Goal: Task Accomplishment & Management: Use online tool/utility

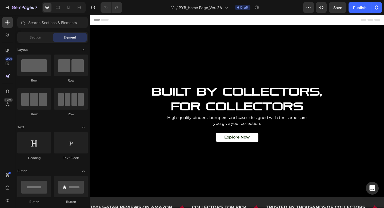
click at [230, 15] on div "Header" at bounding box center [250, 20] width 312 height 11
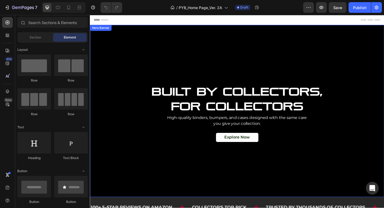
click at [228, 32] on div "Background Image" at bounding box center [250, 119] width 320 height 187
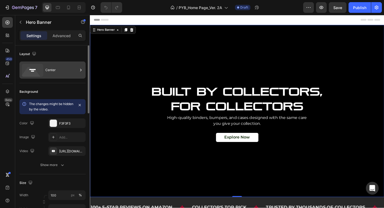
click at [59, 68] on div "Center" at bounding box center [61, 70] width 33 height 12
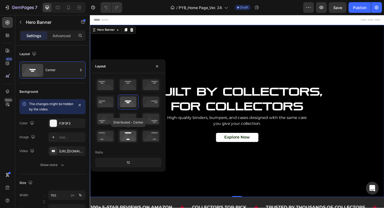
click at [125, 136] on icon at bounding box center [128, 136] width 20 height 14
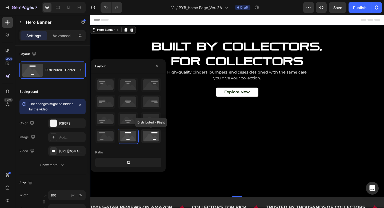
click at [150, 137] on icon at bounding box center [151, 136] width 20 height 14
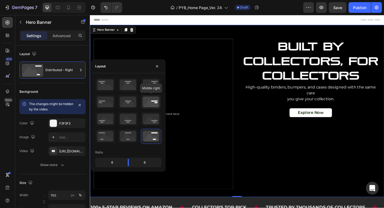
click at [153, 102] on icon at bounding box center [151, 102] width 20 height 14
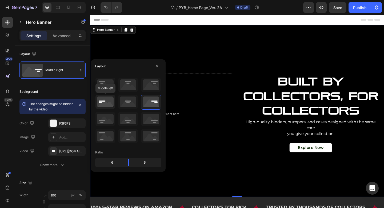
click at [102, 105] on icon at bounding box center [106, 102] width 20 height 14
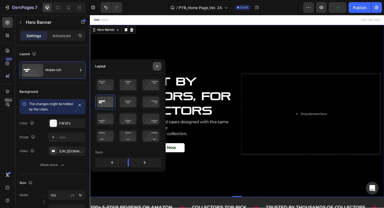
click at [157, 67] on icon "button" at bounding box center [157, 66] width 4 height 4
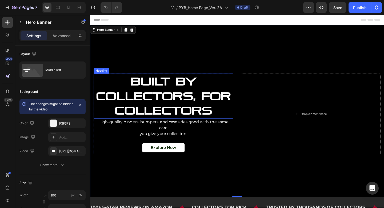
click at [191, 109] on span "Built by Collectors, For Collectors" at bounding box center [169, 103] width 147 height 46
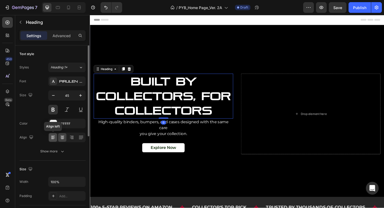
click at [53, 136] on icon at bounding box center [53, 136] width 4 height 1
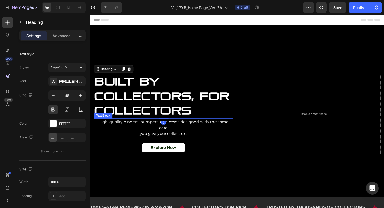
click at [176, 139] on p "High-quality binders, bumpers, and cases designed with the same care" at bounding box center [169, 134] width 151 height 13
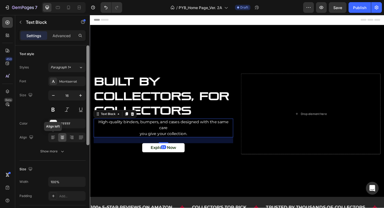
click at [55, 139] on icon at bounding box center [52, 137] width 5 height 5
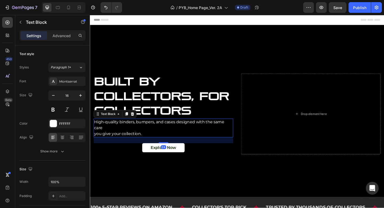
click at [112, 141] on span "you give your collection." at bounding box center [120, 143] width 52 height 5
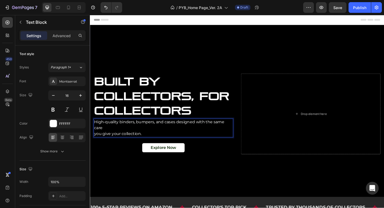
click at [112, 141] on span "you give your collection." at bounding box center [120, 143] width 52 height 5
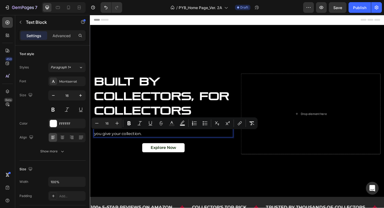
click at [95, 145] on span "you give your collection." at bounding box center [120, 143] width 52 height 5
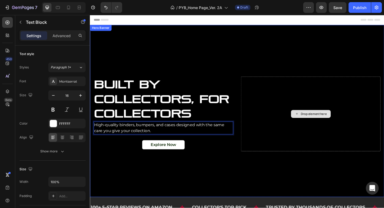
click at [286, 50] on div "Background Image" at bounding box center [250, 119] width 320 height 187
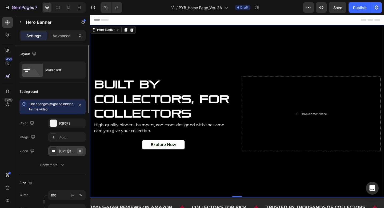
click at [80, 151] on icon "button" at bounding box center [80, 150] width 2 height 2
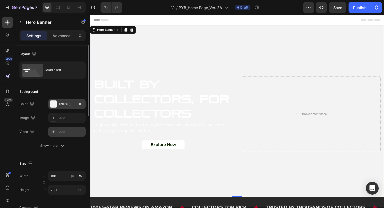
click at [54, 104] on div at bounding box center [53, 103] width 7 height 7
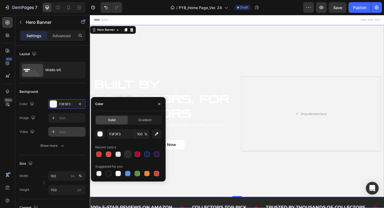
click at [127, 152] on div at bounding box center [127, 153] width 5 height 5
type input "282828"
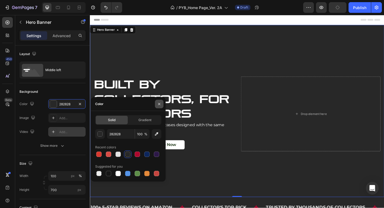
click at [161, 103] on icon "button" at bounding box center [159, 104] width 4 height 4
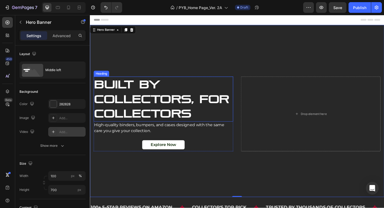
click at [209, 108] on span "Built by Collectors, For Collectors" at bounding box center [167, 106] width 147 height 46
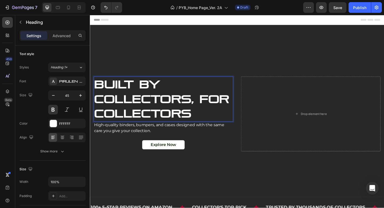
click at [211, 107] on span "Built by Collectors, For Collectors" at bounding box center [167, 106] width 147 height 46
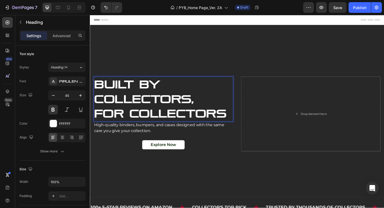
click at [214, 174] on div "Background Image" at bounding box center [250, 119] width 320 height 187
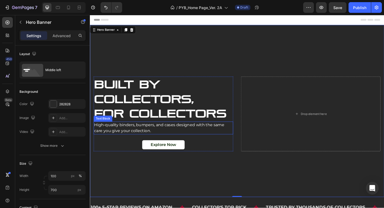
click at [214, 127] on span "For Collectors" at bounding box center [166, 122] width 144 height 14
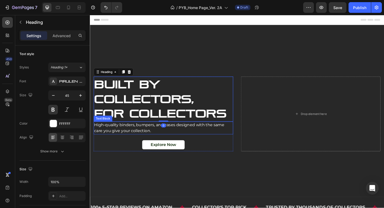
click at [216, 137] on p "High-quality binders, bumpers, and cases designed with the same care you give y…" at bounding box center [169, 137] width 151 height 13
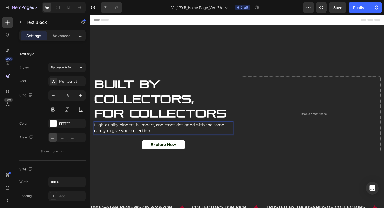
click at [217, 135] on span "High-quality binders, bumpers, and cases designed with the same care you give y…" at bounding box center [165, 137] width 142 height 11
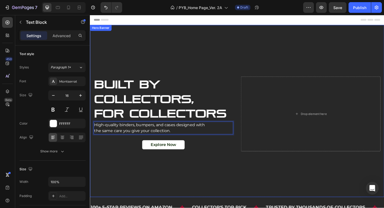
click at [218, 187] on div "Background Image" at bounding box center [250, 119] width 320 height 187
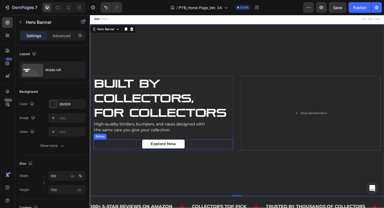
scroll to position [1, 0]
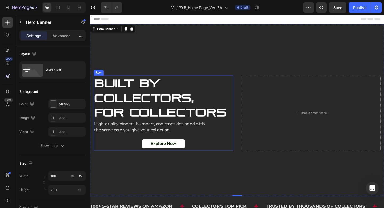
click at [200, 150] on div "Explore Now Button" at bounding box center [170, 155] width 152 height 10
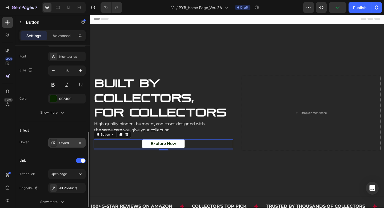
scroll to position [234, 0]
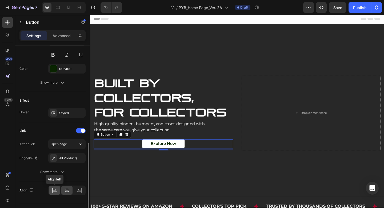
click at [55, 188] on icon at bounding box center [54, 189] width 5 height 5
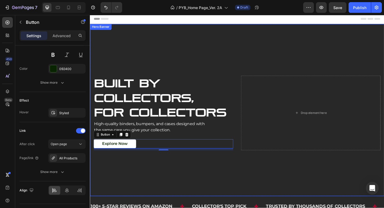
click at [179, 183] on div "Background Image" at bounding box center [250, 118] width 320 height 187
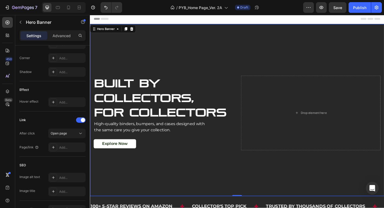
scroll to position [0, 0]
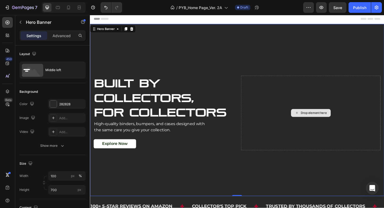
click at [384, 102] on div "Drop element here" at bounding box center [330, 121] width 152 height 81
click at [349, 64] on div "Background Image" at bounding box center [250, 118] width 320 height 187
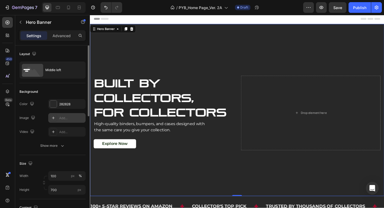
click at [53, 117] on icon at bounding box center [53, 118] width 4 height 4
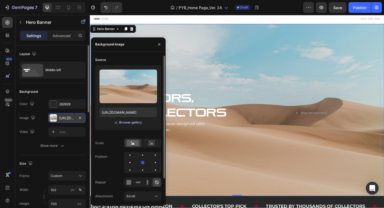
click at [134, 124] on div "Browse gallery" at bounding box center [130, 122] width 23 height 5
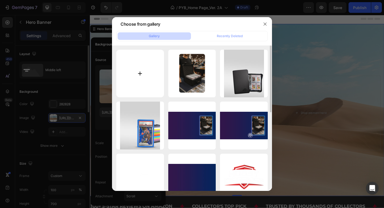
click at [145, 80] on input "file" at bounding box center [140, 74] width 48 height 48
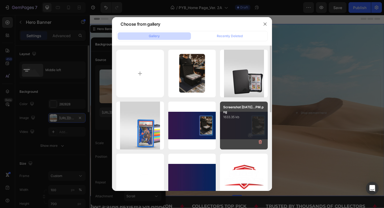
click at [242, 129] on div "Screenshot [DATE]...PM.png 1633.35 kb" at bounding box center [244, 125] width 48 height 48
type input "[URL][DOMAIN_NAME]"
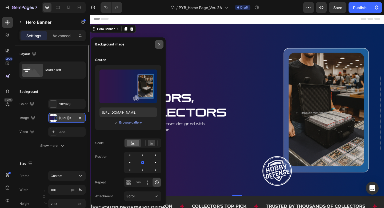
click at [159, 44] on icon "button" at bounding box center [159, 44] width 4 height 4
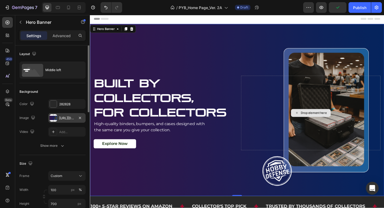
click at [254, 82] on div "Drop element here" at bounding box center [330, 121] width 152 height 81
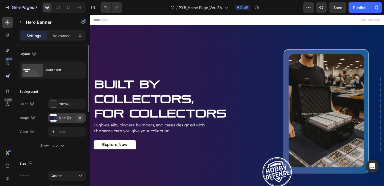
click at [80, 118] on icon "button" at bounding box center [80, 118] width 4 height 4
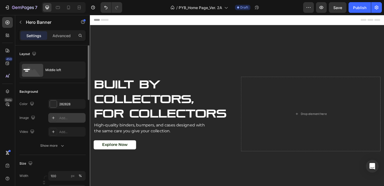
click at [63, 121] on div "Add..." at bounding box center [66, 118] width 37 height 10
type input "[URL][DOMAIN_NAME]"
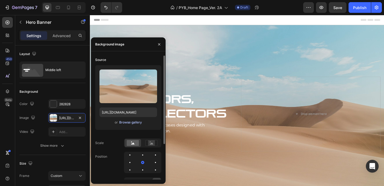
click at [128, 124] on div "Browse gallery" at bounding box center [130, 122] width 23 height 5
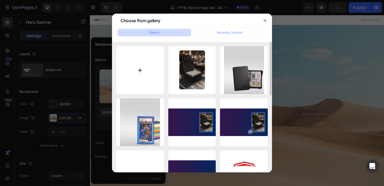
type input "C:\fakepath\Screenshot [DATE] 11.12.16 AM.png"
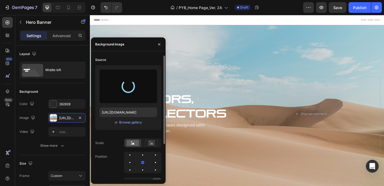
type input "[URL][DOMAIN_NAME]"
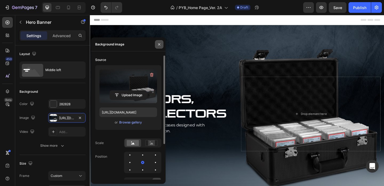
click at [160, 43] on icon "button" at bounding box center [159, 44] width 4 height 4
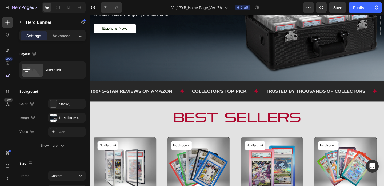
scroll to position [135, 0]
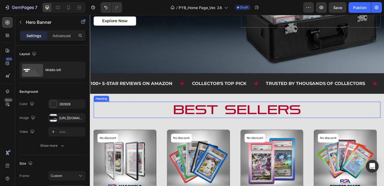
click at [213, 116] on h2 "Best Sellers" at bounding box center [250, 117] width 312 height 17
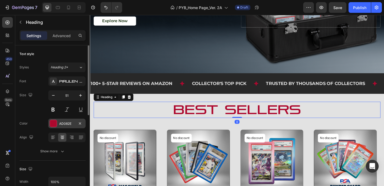
click at [52, 123] on div at bounding box center [53, 123] width 7 height 7
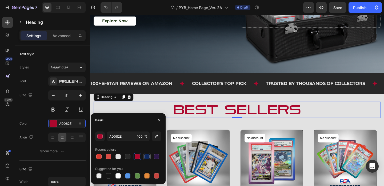
click at [144, 156] on div at bounding box center [147, 156] width 6 height 6
type input "0D265C"
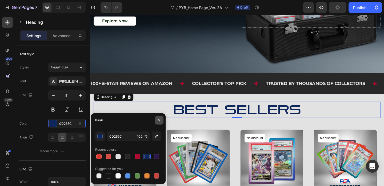
click at [160, 118] on icon "button" at bounding box center [159, 120] width 4 height 4
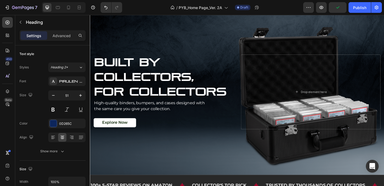
scroll to position [45, 0]
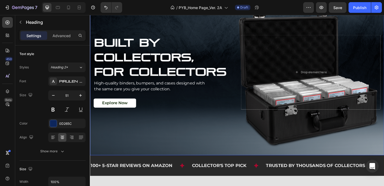
click at [167, 22] on div "Background Image" at bounding box center [250, 74] width 320 height 187
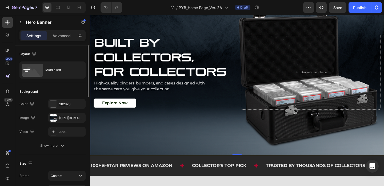
scroll to position [102, 0]
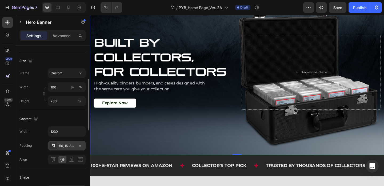
click at [52, 147] on icon at bounding box center [53, 145] width 4 height 4
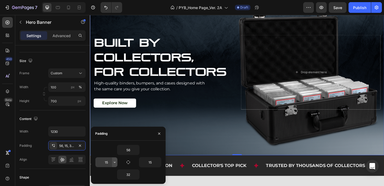
click at [113, 162] on icon "button" at bounding box center [115, 162] width 4 height 4
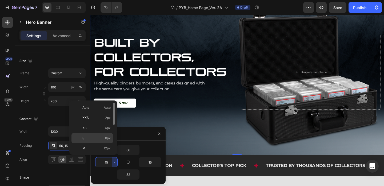
click at [98, 140] on p "S 8px" at bounding box center [96, 138] width 28 height 5
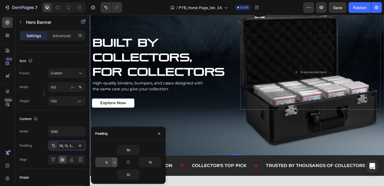
click at [115, 162] on icon "button" at bounding box center [115, 162] width 4 height 4
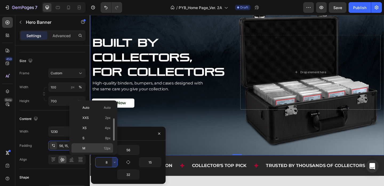
scroll to position [31, 0]
click at [97, 138] on p "XL 24px" at bounding box center [96, 137] width 28 height 5
type input "24"
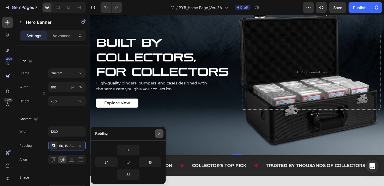
click at [159, 133] on icon "button" at bounding box center [159, 133] width 4 height 4
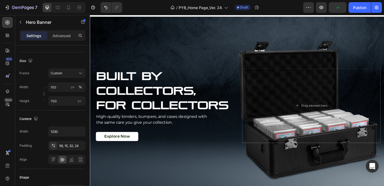
scroll to position [9, 0]
click at [324, 10] on button "button" at bounding box center [321, 7] width 11 height 11
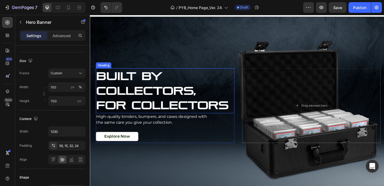
click at [145, 88] on span "Built by Collectors," at bounding box center [151, 89] width 109 height 30
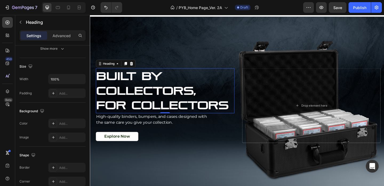
scroll to position [0, 0]
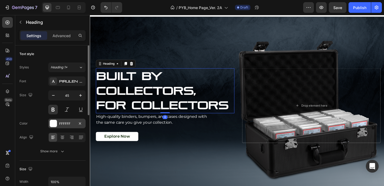
click at [53, 125] on div at bounding box center [53, 123] width 7 height 7
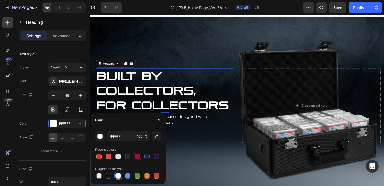
click at [138, 156] on div at bounding box center [137, 156] width 5 height 5
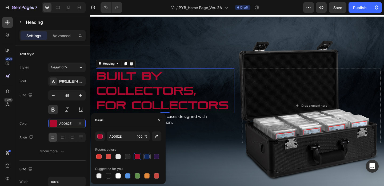
click at [147, 157] on div at bounding box center [146, 156] width 5 height 5
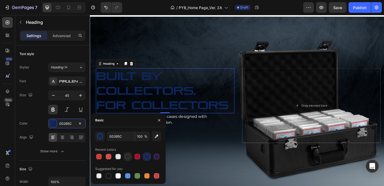
click at [128, 156] on div at bounding box center [127, 156] width 5 height 5
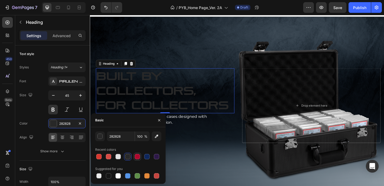
click at [138, 156] on div at bounding box center [137, 156] width 5 height 5
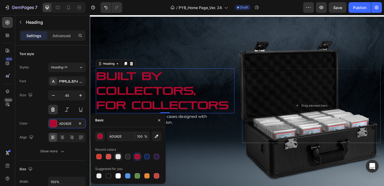
click at [119, 155] on div at bounding box center [118, 156] width 5 height 5
type input "E2E2E2"
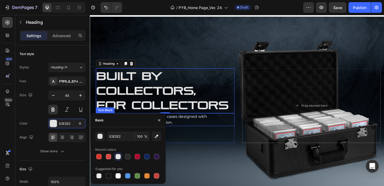
click at [224, 131] on p "the same care you give your collection." at bounding box center [172, 132] width 150 height 6
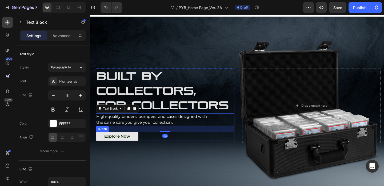
click at [141, 149] on link "Explore Now" at bounding box center [119, 147] width 46 height 10
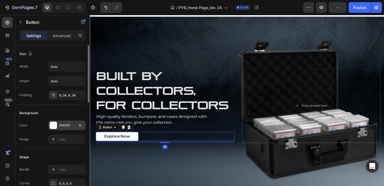
click at [52, 127] on div at bounding box center [53, 125] width 7 height 7
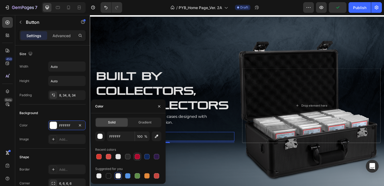
click at [136, 155] on div at bounding box center [137, 156] width 5 height 5
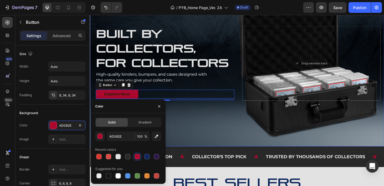
scroll to position [52, 0]
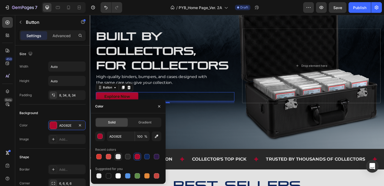
click at [118, 156] on div at bounding box center [118, 156] width 5 height 5
type input "E2E2E2"
click at [159, 105] on icon "button" at bounding box center [159, 106] width 4 height 4
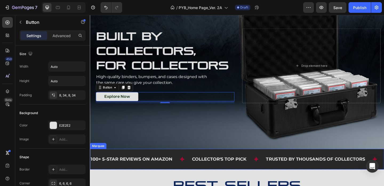
click at [187, 172] on div "100+ 5-Star Reviews on Amazon Text Block" at bounding box center [145, 172] width 110 height 14
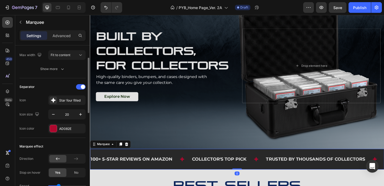
scroll to position [75, 0]
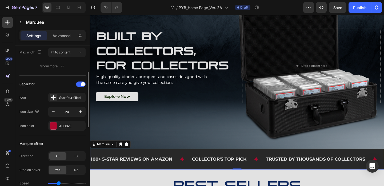
click at [51, 120] on div "Separator Icon Star four filled Icon size 20 Icon color AD082E" at bounding box center [52, 105] width 66 height 51
click at [51, 125] on div at bounding box center [53, 125] width 7 height 7
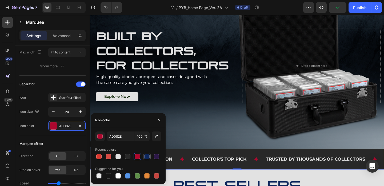
click at [148, 156] on div at bounding box center [146, 156] width 5 height 5
click at [140, 156] on div at bounding box center [137, 156] width 6 height 6
type input "AD082E"
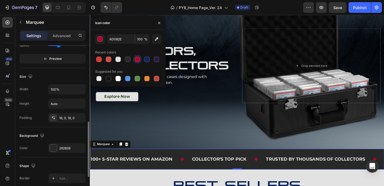
scroll to position [213, 0]
click at [56, 148] on div at bounding box center [53, 147] width 7 height 7
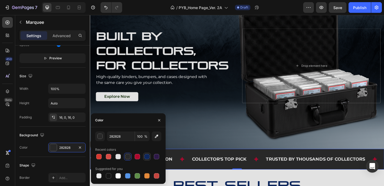
click at [149, 156] on div at bounding box center [146, 156] width 5 height 5
type input "0D265C"
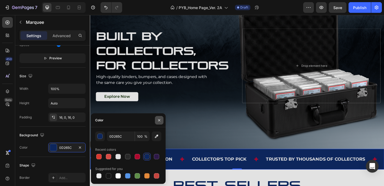
click at [160, 119] on icon "button" at bounding box center [159, 120] width 2 height 2
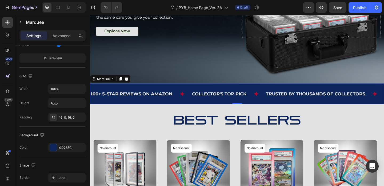
scroll to position [124, 0]
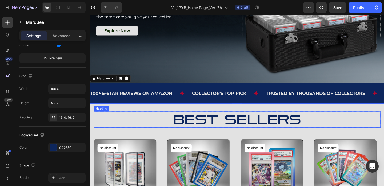
click at [207, 132] on h2 "Best Sellers" at bounding box center [250, 128] width 312 height 17
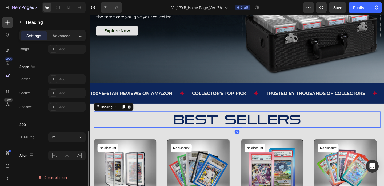
scroll to position [0, 0]
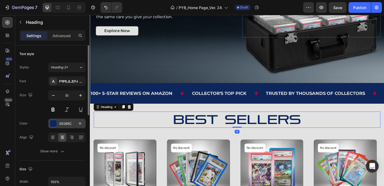
click at [52, 123] on div at bounding box center [53, 123] width 7 height 7
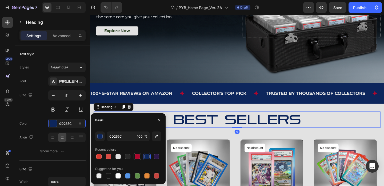
click at [138, 157] on div at bounding box center [137, 156] width 5 height 5
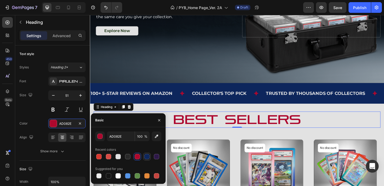
click at [149, 157] on div at bounding box center [146, 156] width 5 height 5
type input "0D265C"
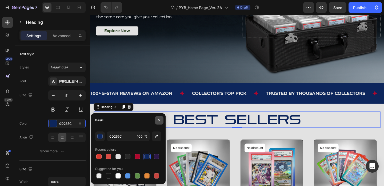
click at [160, 118] on icon "button" at bounding box center [159, 120] width 4 height 4
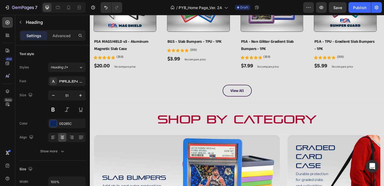
scroll to position [310, 0]
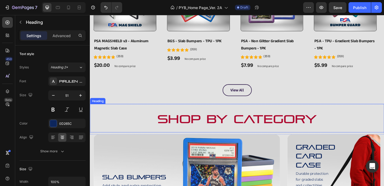
click at [193, 128] on h2 "Shop by Category" at bounding box center [250, 127] width 320 height 31
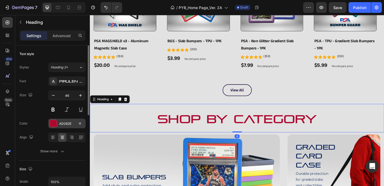
click at [52, 124] on div at bounding box center [53, 123] width 7 height 7
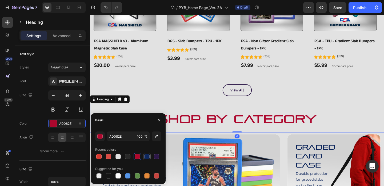
click at [147, 155] on div at bounding box center [146, 156] width 5 height 5
type input "0D265C"
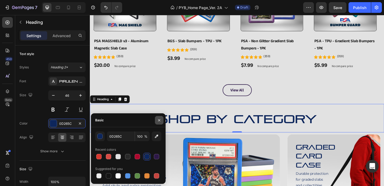
click at [159, 121] on icon "button" at bounding box center [159, 120] width 4 height 4
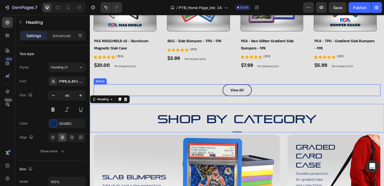
click at [262, 90] on div "View All Button" at bounding box center [250, 96] width 312 height 13
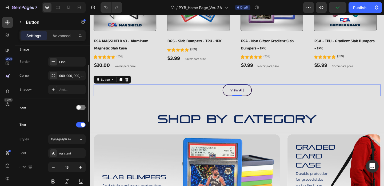
scroll to position [92, 0]
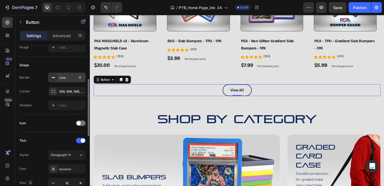
click at [57, 79] on div at bounding box center [53, 77] width 7 height 7
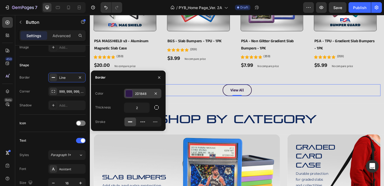
click at [133, 94] on div "2D1848" at bounding box center [142, 94] width 37 height 10
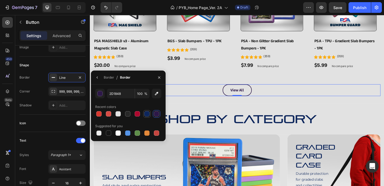
click at [146, 114] on div at bounding box center [146, 113] width 5 height 5
type input "0D265C"
click at [160, 78] on icon "button" at bounding box center [159, 77] width 4 height 4
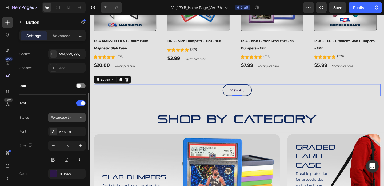
scroll to position [130, 0]
click at [62, 134] on div "Assistant" at bounding box center [66, 131] width 37 height 10
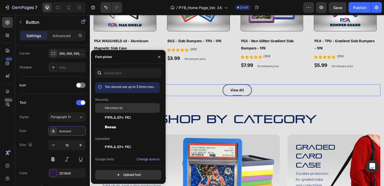
click at [121, 108] on span "Montserrat" at bounding box center [114, 107] width 18 height 5
click at [160, 57] on icon "button" at bounding box center [159, 57] width 4 height 4
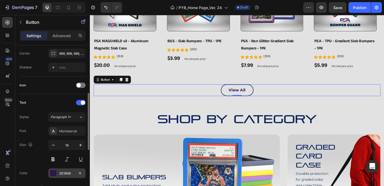
click at [56, 173] on div at bounding box center [53, 172] width 7 height 7
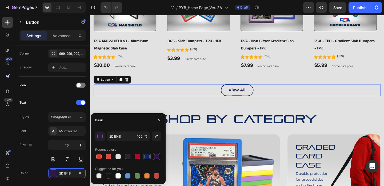
click at [146, 157] on div at bounding box center [146, 156] width 5 height 5
type input "0D265C"
click at [159, 118] on icon "button" at bounding box center [159, 120] width 4 height 4
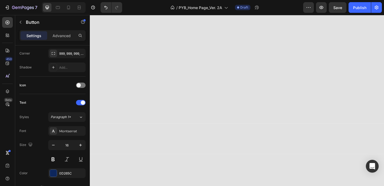
scroll to position [0, 0]
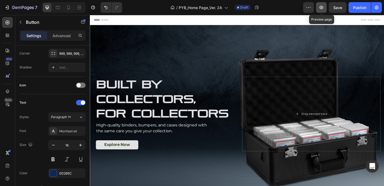
click at [323, 5] on icon "button" at bounding box center [321, 7] width 5 height 5
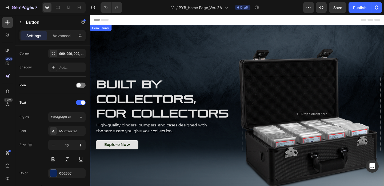
click at [223, 49] on div "Background Image" at bounding box center [250, 119] width 320 height 187
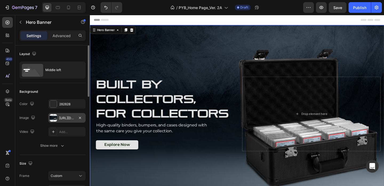
click at [84, 115] on div "[URL][DOMAIN_NAME]" at bounding box center [66, 118] width 37 height 10
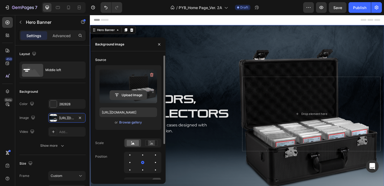
click at [132, 96] on input "file" at bounding box center [128, 94] width 37 height 9
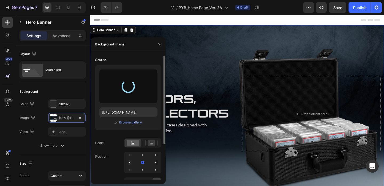
type input "[URL][DOMAIN_NAME]"
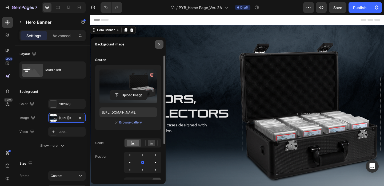
click at [161, 45] on icon "button" at bounding box center [159, 44] width 4 height 4
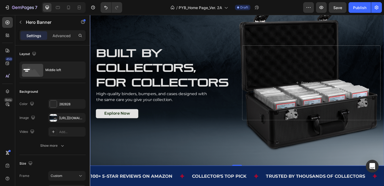
scroll to position [34, 0]
click at [323, 7] on icon "button" at bounding box center [321, 7] width 5 height 5
click at [227, 26] on div "Background Image" at bounding box center [250, 85] width 320 height 187
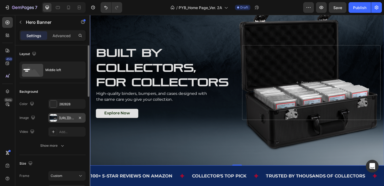
click at [65, 119] on div "[URL][DOMAIN_NAME]" at bounding box center [66, 118] width 15 height 5
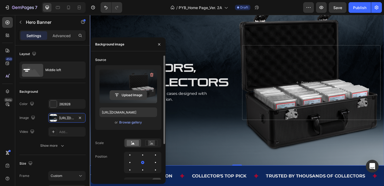
click at [133, 94] on input "file" at bounding box center [128, 94] width 37 height 9
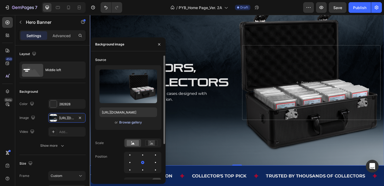
click at [133, 123] on div "Browse gallery" at bounding box center [130, 122] width 23 height 5
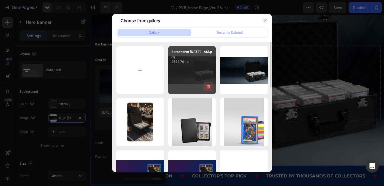
click at [209, 87] on icon "button" at bounding box center [209, 87] width 1 height 2
click at [209, 87] on div "Delete" at bounding box center [205, 87] width 10 height 5
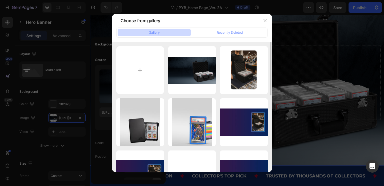
click at [0, 0] on icon "button" at bounding box center [0, 0] width 0 height 0
click at [0, 0] on div "Delete" at bounding box center [0, 0] width 0 height 0
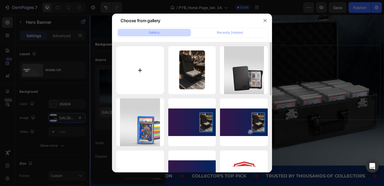
click at [142, 71] on input "file" at bounding box center [140, 70] width 48 height 48
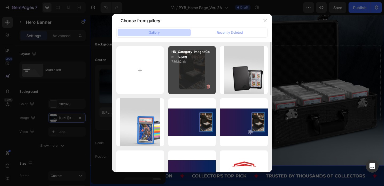
type input "C:\fakepath\HD_Hero Banner.jpg"
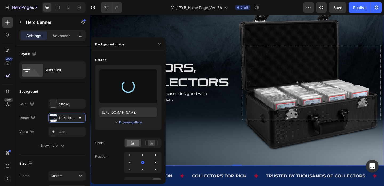
type input "[URL][DOMAIN_NAME]"
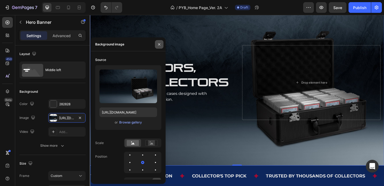
click at [158, 44] on icon "button" at bounding box center [159, 44] width 4 height 4
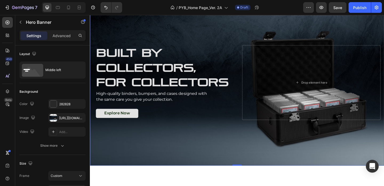
scroll to position [0, 0]
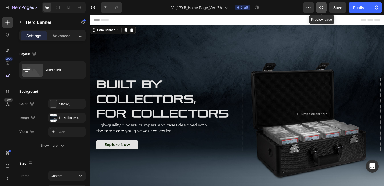
click at [321, 8] on icon "button" at bounding box center [321, 7] width 5 height 5
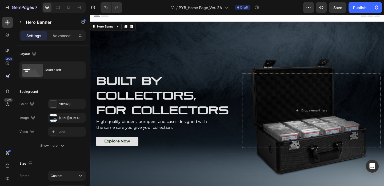
scroll to position [181, 0]
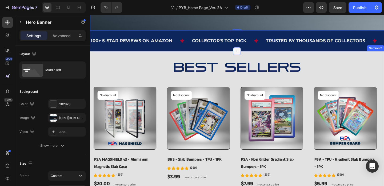
click at [248, 56] on icon at bounding box center [250, 54] width 4 height 4
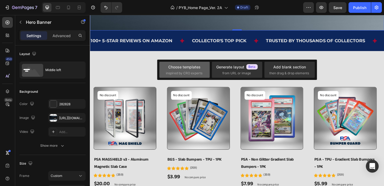
click at [189, 73] on span "inspired by CRO experts" at bounding box center [184, 73] width 37 height 5
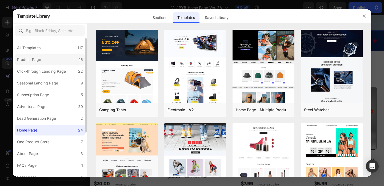
click at [35, 62] on div "Product Page" at bounding box center [29, 59] width 24 height 6
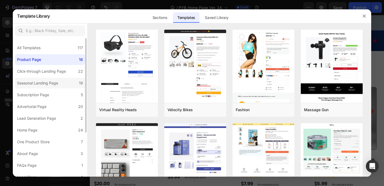
click at [34, 83] on div "Seasonal Landing Page" at bounding box center [37, 83] width 41 height 6
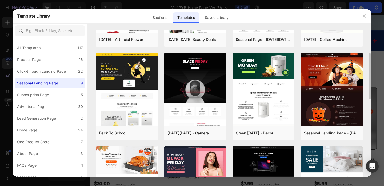
scroll to position [164, 0]
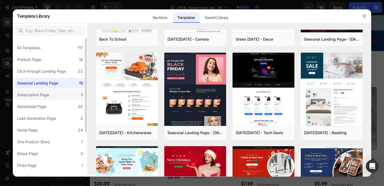
click at [52, 98] on label "Subscription Page 5" at bounding box center [50, 94] width 70 height 11
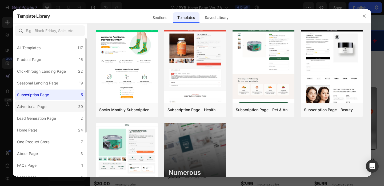
click at [54, 109] on label "Advertorial Page 20" at bounding box center [50, 106] width 70 height 11
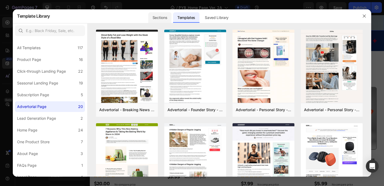
click at [166, 20] on div "Sections" at bounding box center [159, 17] width 23 height 11
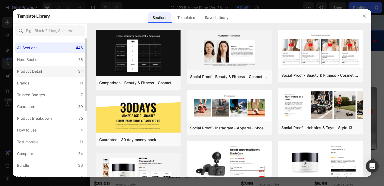
click at [50, 69] on label "Product Detail 34" at bounding box center [50, 71] width 70 height 11
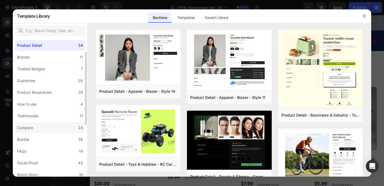
scroll to position [60, 0]
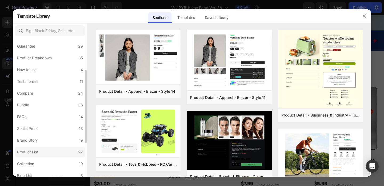
click at [40, 148] on label "Product List 22" at bounding box center [50, 152] width 70 height 11
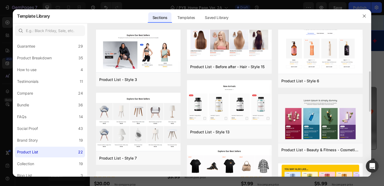
scroll to position [185, 0]
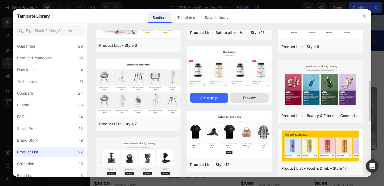
click at [252, 94] on button "Preview" at bounding box center [250, 98] width 38 height 10
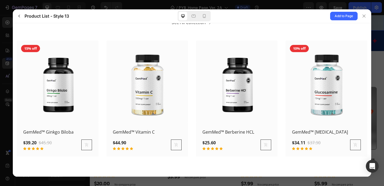
scroll to position [0, 0]
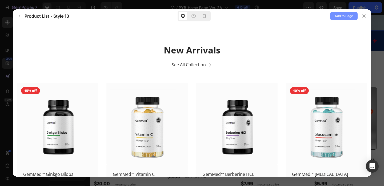
click at [338, 16] on span "Add to Page" at bounding box center [344, 16] width 18 height 6
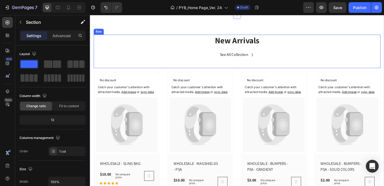
scroll to position [190, 0]
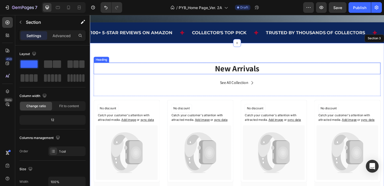
click at [252, 74] on p "New Arrivals" at bounding box center [249, 72] width 311 height 11
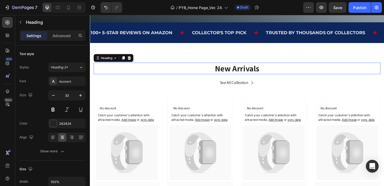
click at [252, 74] on p "New Arrivals" at bounding box center [249, 72] width 311 height 11
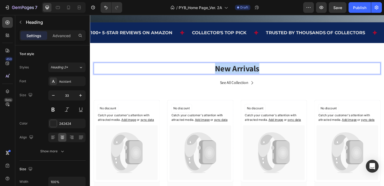
click at [252, 74] on p "New Arrivals" at bounding box center [249, 72] width 311 height 11
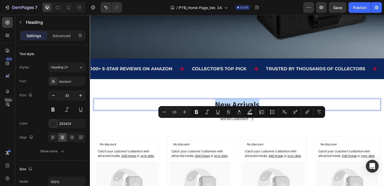
scroll to position [172, 0]
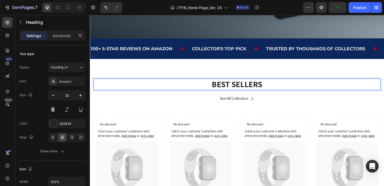
click at [252, 93] on p "BEST SELLERS" at bounding box center [249, 90] width 311 height 11
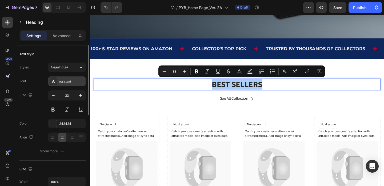
click at [72, 83] on div "Assistant" at bounding box center [71, 81] width 25 height 5
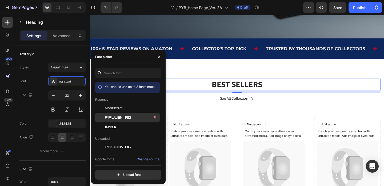
click at [117, 118] on span "Pirulen Rg" at bounding box center [118, 117] width 26 height 5
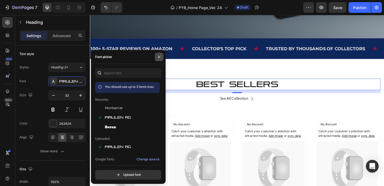
click at [160, 56] on icon "button" at bounding box center [159, 57] width 4 height 4
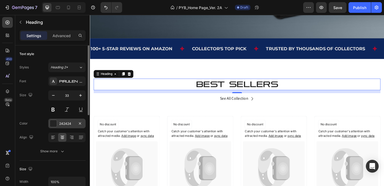
click at [54, 125] on div at bounding box center [53, 123] width 7 height 7
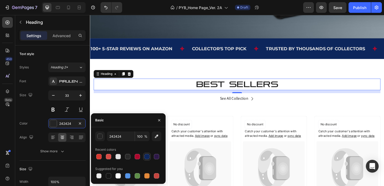
click at [148, 155] on div at bounding box center [146, 156] width 5 height 5
type input "0D265C"
click at [157, 119] on icon "button" at bounding box center [159, 120] width 4 height 4
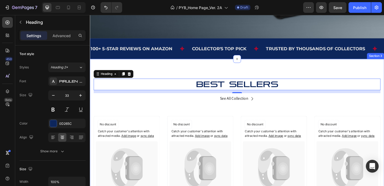
click at [291, 72] on div "BEST SELLERS Heading 12 See All Collection Button Row Catch your customer's att…" at bounding box center [250, 172] width 320 height 219
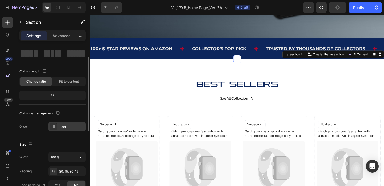
scroll to position [56, 0]
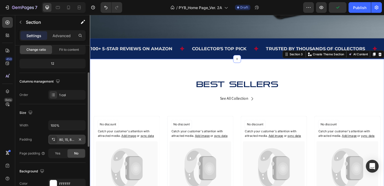
click at [55, 141] on div at bounding box center [53, 139] width 7 height 7
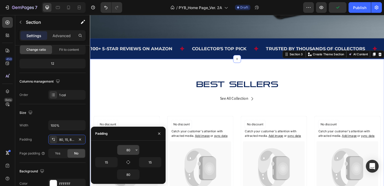
click at [136, 149] on icon "button" at bounding box center [137, 150] width 4 height 4
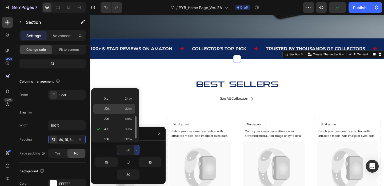
scroll to position [0, 0]
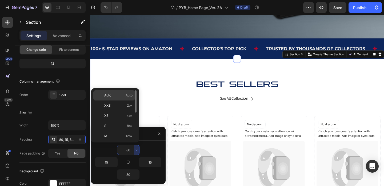
click at [121, 100] on div "Auto Auto" at bounding box center [114, 105] width 42 height 10
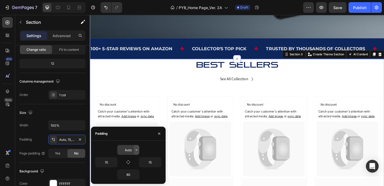
click at [136, 150] on icon "button" at bounding box center [137, 150] width 4 height 4
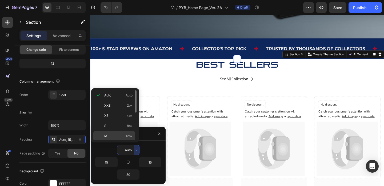
click at [117, 141] on div "M 12px" at bounding box center [114, 146] width 42 height 10
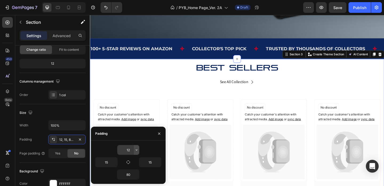
click at [135, 149] on icon "button" at bounding box center [137, 150] width 4 height 4
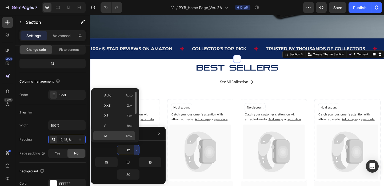
scroll to position [61, 0]
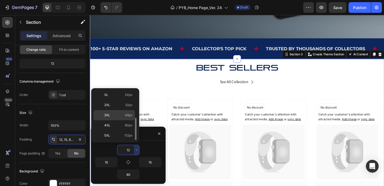
click at [112, 116] on p "3XL 48px" at bounding box center [118, 115] width 28 height 5
type input "48"
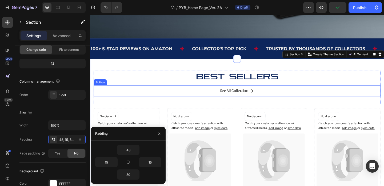
click at [244, 97] on div "See All Collection" at bounding box center [247, 97] width 31 height 8
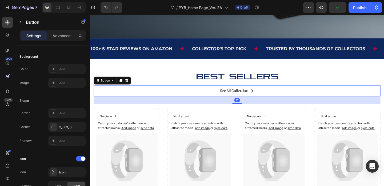
scroll to position [0, 0]
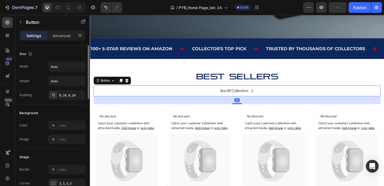
click at [309, 99] on div "See All Collection Button 32" at bounding box center [250, 97] width 312 height 12
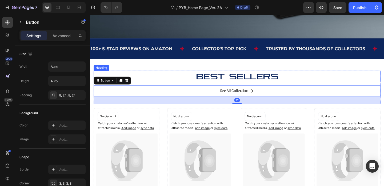
click at [338, 79] on p "BEST SELLERS" at bounding box center [249, 81] width 311 height 11
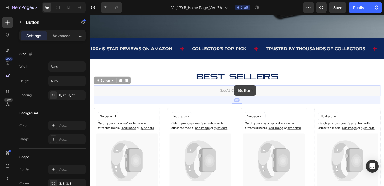
drag, startPoint x: 247, startPoint y: 91, endPoint x: 247, endPoint y: 88, distance: 3.5
click at [247, 88] on div "BEST SELLERS Heading See All Collection Button 32 See All Collection Button 32" at bounding box center [250, 94] width 312 height 36
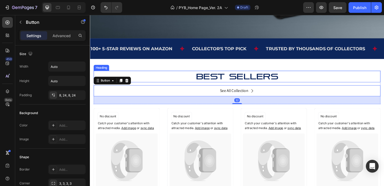
click at [266, 80] on p "BEST SELLERS" at bounding box center [249, 81] width 311 height 11
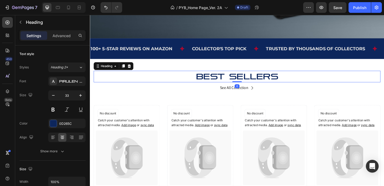
drag, startPoint x: 250, startPoint y: 90, endPoint x: 250, endPoint y: 86, distance: 4.3
click at [250, 86] on div "BEST SELLERS Heading 0" at bounding box center [250, 82] width 312 height 13
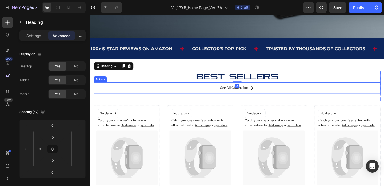
click at [299, 96] on div "See All Collection Button" at bounding box center [250, 94] width 312 height 12
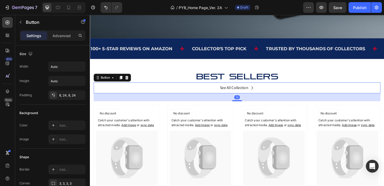
click at [274, 93] on div "See All Collection Button 32" at bounding box center [250, 94] width 312 height 12
click at [249, 95] on div "See All Collection" at bounding box center [247, 94] width 31 height 8
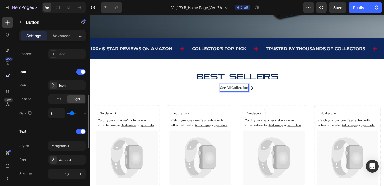
scroll to position [185, 0]
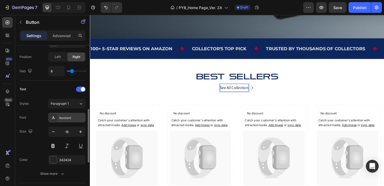
click at [69, 117] on div "Assistant" at bounding box center [71, 117] width 25 height 5
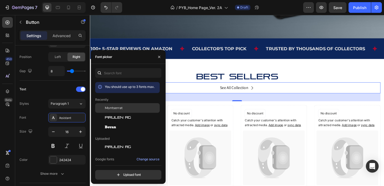
click at [117, 142] on div "Montserrat" at bounding box center [127, 147] width 65 height 10
drag, startPoint x: 159, startPoint y: 56, endPoint x: 103, endPoint y: 51, distance: 56.2
click at [159, 56] on icon "button" at bounding box center [159, 57] width 4 height 4
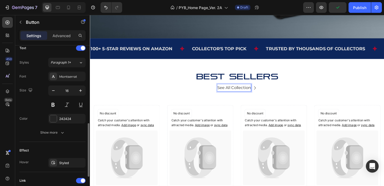
scroll to position [297, 0]
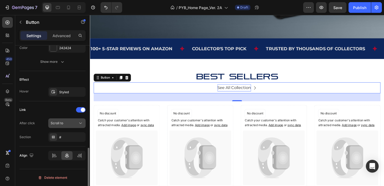
click at [81, 124] on icon at bounding box center [80, 122] width 5 height 5
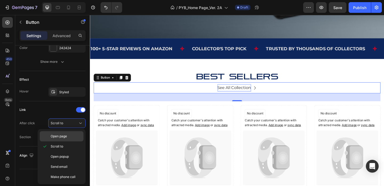
click at [73, 136] on p "Open page" at bounding box center [66, 136] width 30 height 5
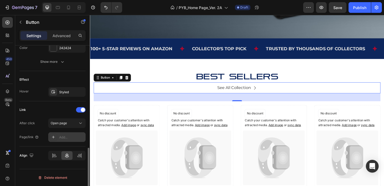
click at [51, 135] on icon at bounding box center [53, 137] width 4 height 4
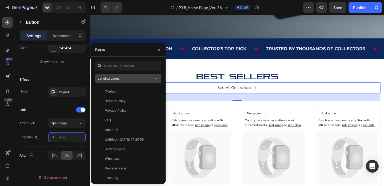
click at [143, 77] on div "Landing pages" at bounding box center [126, 78] width 56 height 5
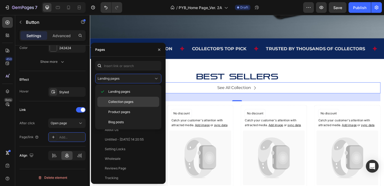
click at [131, 100] on span "Collection pages" at bounding box center [120, 101] width 25 height 5
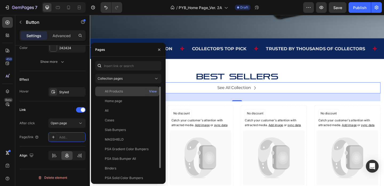
click at [144, 90] on div "All Products" at bounding box center [127, 91] width 60 height 5
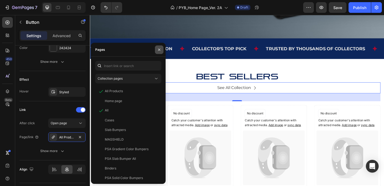
drag, startPoint x: 159, startPoint y: 53, endPoint x: 5, endPoint y: 109, distance: 163.6
click at [159, 53] on button "button" at bounding box center [159, 49] width 9 height 9
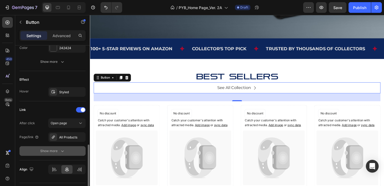
click at [61, 151] on icon "button" at bounding box center [62, 151] width 3 height 2
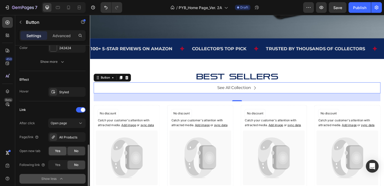
click at [54, 150] on div "Yes" at bounding box center [58, 151] width 18 height 9
click at [218, 111] on div "BEST SELLERS Heading See All Collection Button 32 Row Catch your customer's att…" at bounding box center [250, 162] width 312 height 173
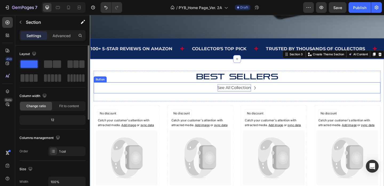
click at [230, 94] on div "See All Collection" at bounding box center [247, 94] width 37 height 8
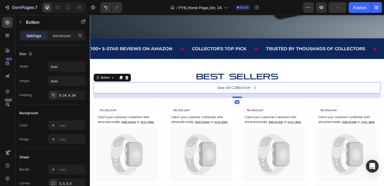
drag, startPoint x: 249, startPoint y: 108, endPoint x: 248, endPoint y: 104, distance: 3.5
click at [248, 104] on div at bounding box center [250, 105] width 11 height 2
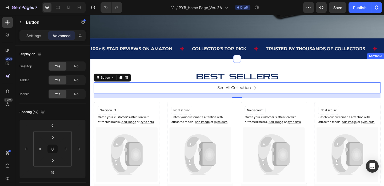
click at [331, 70] on div "BEST SELLERS Heading See All Collection Button 19 Row Catch your customer's att…" at bounding box center [250, 164] width 320 height 203
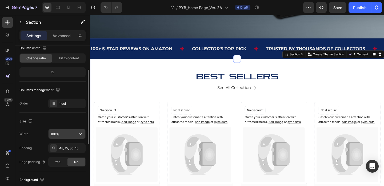
scroll to position [156, 0]
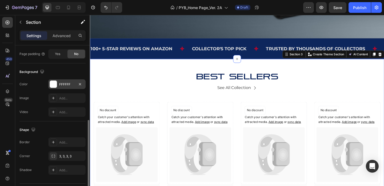
click at [53, 83] on div at bounding box center [53, 84] width 7 height 7
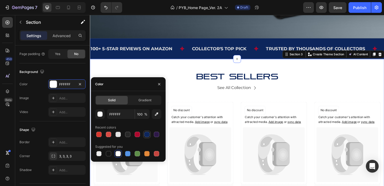
click at [148, 134] on div at bounding box center [146, 134] width 5 height 5
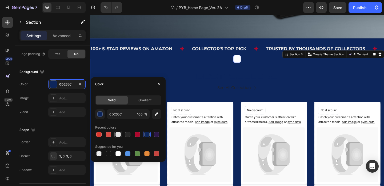
click at [118, 135] on div at bounding box center [118, 134] width 5 height 5
type input "E2E2E2"
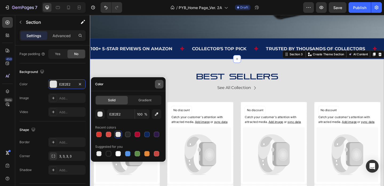
click at [160, 83] on icon "button" at bounding box center [159, 84] width 2 height 2
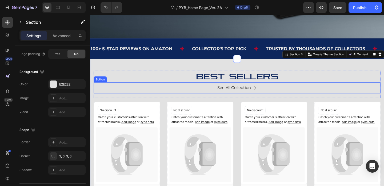
click at [298, 100] on div "See All Collection Button" at bounding box center [250, 94] width 312 height 12
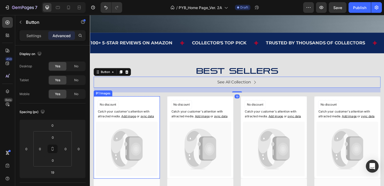
scroll to position [179, 0]
click at [144, 110] on div "Catch your customer's attention with attracted media. Add image or sync data" at bounding box center [129, 118] width 67 height 25
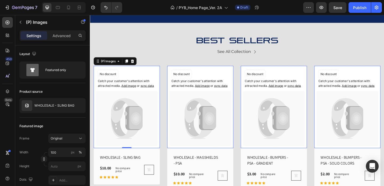
scroll to position [217, 0]
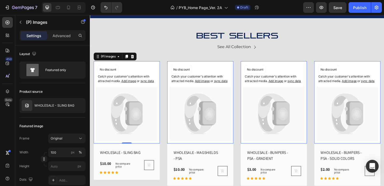
click at [139, 81] on p "Catch your customer's attention with attracted media. Add image or sync data" at bounding box center [129, 84] width 63 height 10
click at [136, 88] on span "Add image" at bounding box center [132, 87] width 16 height 4
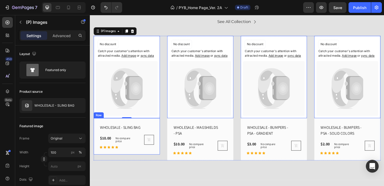
scroll to position [249, 0]
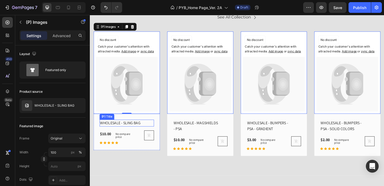
click at [132, 131] on h2 "WHOLESALE - SLING BAG" at bounding box center [125, 132] width 51 height 7
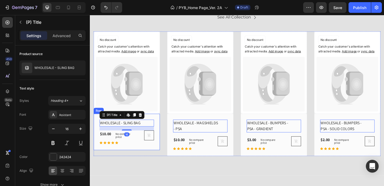
click at [149, 157] on div "WHOLESALE - SLING BAG (P) Title Edit content in Shopify 16 $10.00 (P) Price (P)…" at bounding box center [130, 142] width 72 height 40
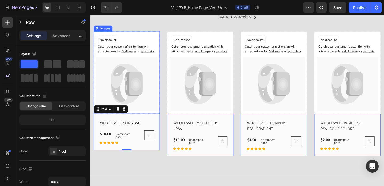
click at [161, 89] on icon at bounding box center [129, 90] width 67 height 60
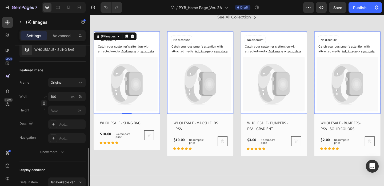
scroll to position [0, 0]
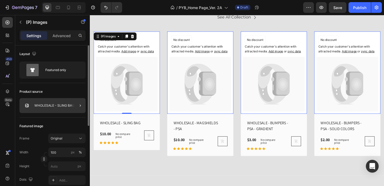
click at [77, 101] on div at bounding box center [78, 105] width 15 height 15
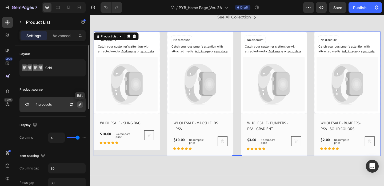
click at [80, 104] on icon "button" at bounding box center [80, 104] width 3 height 3
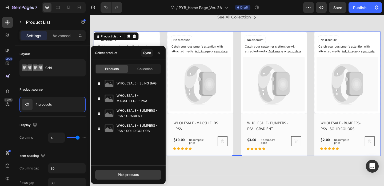
click at [127, 171] on button "Pick products" at bounding box center [128, 175] width 66 height 10
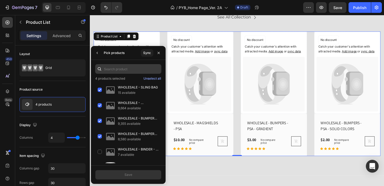
click at [121, 68] on input "text" at bounding box center [128, 69] width 66 height 10
click at [151, 79] on div "Unselect all" at bounding box center [153, 78] width 18 height 5
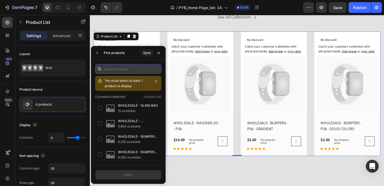
click at [135, 66] on input "text" at bounding box center [128, 69] width 66 height 10
paste input "[URL][DOMAIN_NAME]"
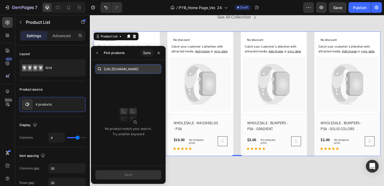
type input "[URL][DOMAIN_NAME]"
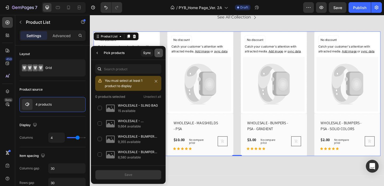
click at [160, 53] on icon "button" at bounding box center [159, 53] width 4 height 4
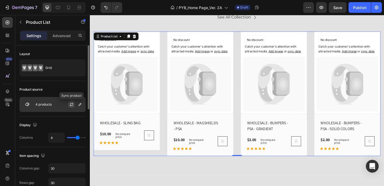
click at [70, 103] on icon "button" at bounding box center [71, 104] width 4 height 4
click at [78, 104] on icon "button" at bounding box center [80, 104] width 4 height 4
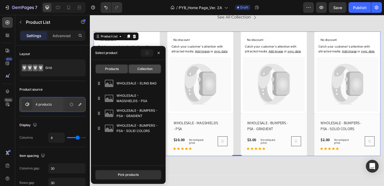
click at [144, 69] on span "Collection" at bounding box center [144, 68] width 15 height 5
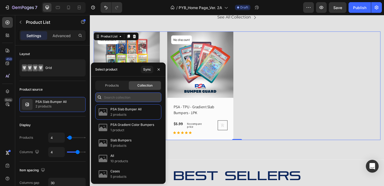
click at [119, 96] on input "text" at bounding box center [128, 97] width 66 height 10
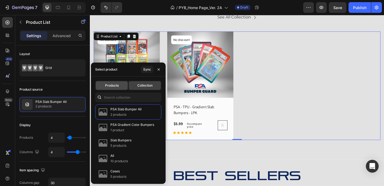
click at [114, 88] on div "Products" at bounding box center [112, 85] width 32 height 9
click at [115, 85] on span "Products" at bounding box center [112, 85] width 14 height 5
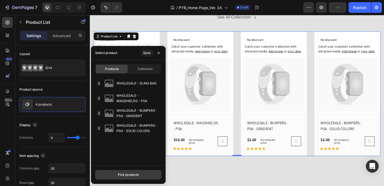
click at [117, 176] on button "Pick products" at bounding box center [128, 175] width 66 height 10
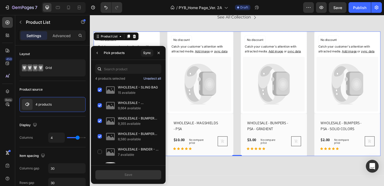
click at [156, 76] on div "Unselect all" at bounding box center [153, 78] width 18 height 5
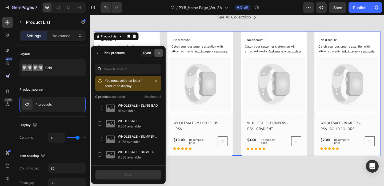
click at [157, 52] on icon "button" at bounding box center [159, 53] width 4 height 4
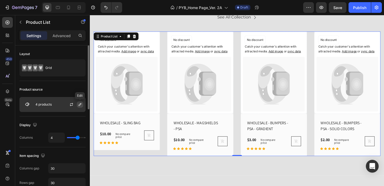
click at [80, 105] on icon "button" at bounding box center [80, 104] width 4 height 4
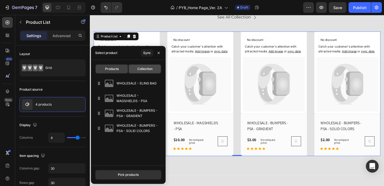
click at [139, 66] on div "Collection" at bounding box center [145, 69] width 32 height 9
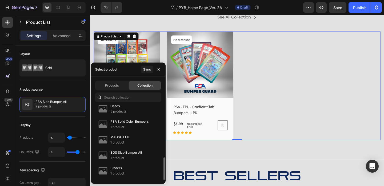
scroll to position [80, 0]
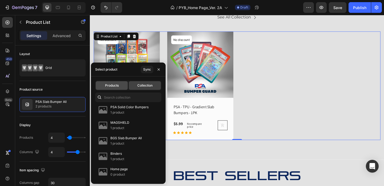
click at [112, 85] on span "Products" at bounding box center [112, 85] width 14 height 5
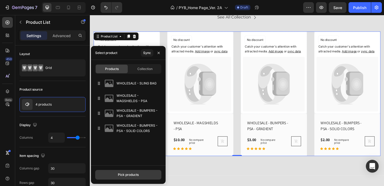
click at [132, 175] on div "Pick products" at bounding box center [128, 174] width 21 height 5
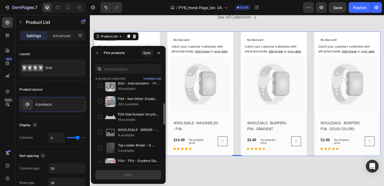
scroll to position [0, 0]
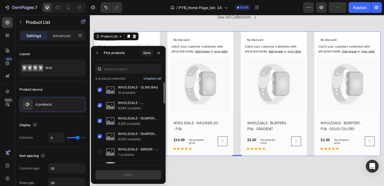
click at [150, 77] on div "Unselect all" at bounding box center [153, 78] width 18 height 5
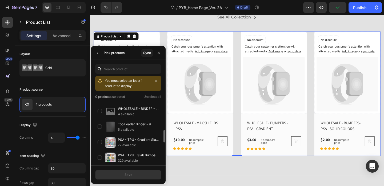
scroll to position [129, 0]
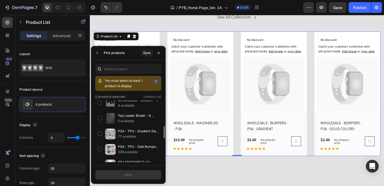
click at [157, 80] on icon "button" at bounding box center [156, 81] width 3 height 3
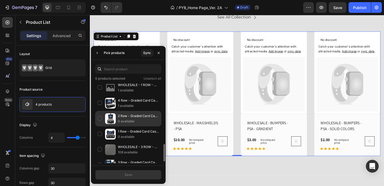
scroll to position [291, 0]
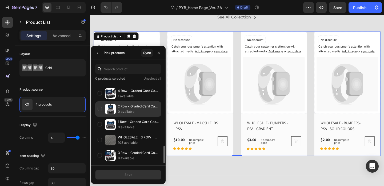
click at [128, 150] on p "3 Row - Graded Card Case - Holds Up To 105 Slabs" at bounding box center [138, 152] width 41 height 5
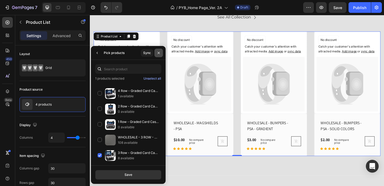
click at [159, 53] on icon "button" at bounding box center [159, 53] width 4 height 4
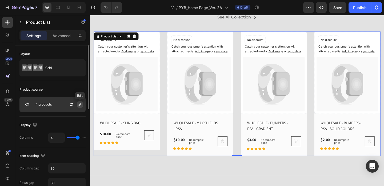
click at [78, 105] on icon "button" at bounding box center [80, 104] width 4 height 4
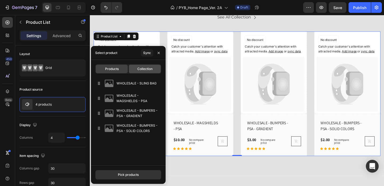
click at [143, 71] on div "Collection" at bounding box center [145, 69] width 32 height 9
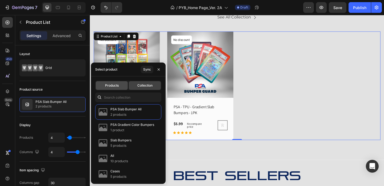
click at [110, 85] on span "Products" at bounding box center [112, 85] width 14 height 5
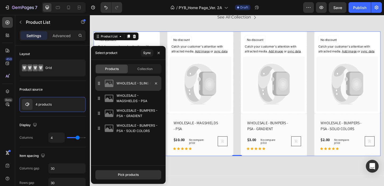
click at [110, 85] on img at bounding box center [109, 83] width 11 height 11
click at [119, 83] on p "WHOLESALE - SLING BAG" at bounding box center [138, 83] width 43 height 5
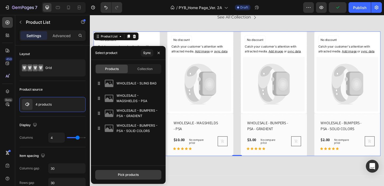
click at [136, 173] on div "Pick products" at bounding box center [128, 174] width 21 height 5
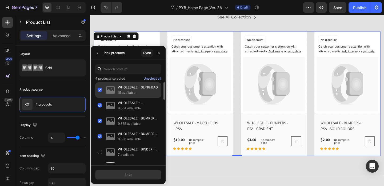
click at [100, 98] on div "WHOLESALE - SLING BAG 15 available" at bounding box center [128, 105] width 66 height 15
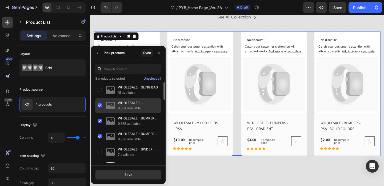
click at [100, 113] on div "WHOLESALE - MAGSHIELDS - PSA 9,664 available" at bounding box center [128, 120] width 66 height 15
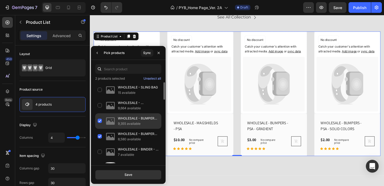
click at [100, 129] on div "WHOLESALE - BUMPERS - PSA - GRADIENT 9,355 available" at bounding box center [128, 136] width 66 height 15
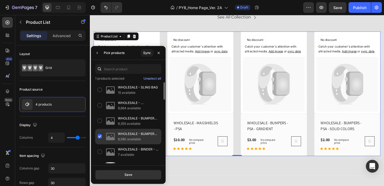
click at [100, 144] on div "WHOLESALE - BUMPERS - PSA - SOLID COLORS 8,580 available" at bounding box center [128, 151] width 66 height 15
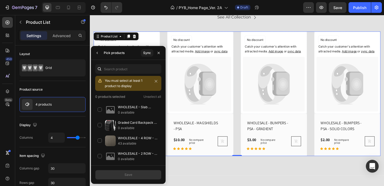
scroll to position [310, 0]
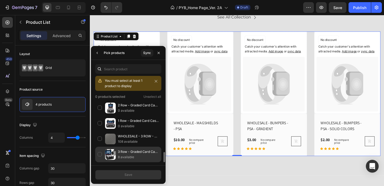
click at [100, 154] on div "3 Row - Graded Card Case - Holds Up To 105 Slabs 8 available" at bounding box center [128, 154] width 66 height 15
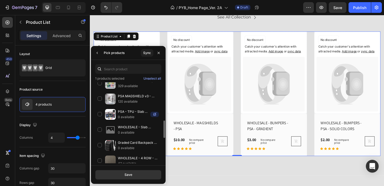
scroll to position [176, 0]
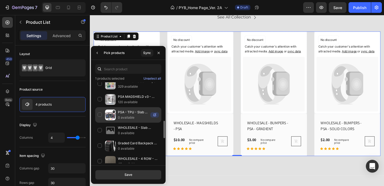
click at [99, 123] on div "PSA - TPU - Slab Bumpers - 3PK 0 available" at bounding box center [128, 130] width 66 height 15
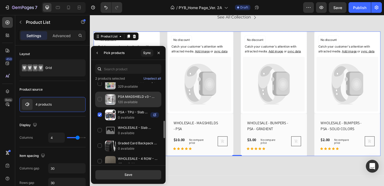
click at [98, 107] on div "PSA MAGSHIELD v3 - Aluminum Magnetic Slab Case 120 available" at bounding box center [128, 114] width 66 height 15
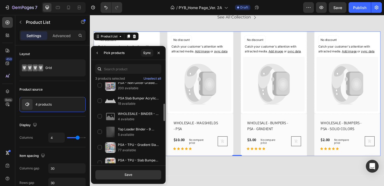
scroll to position [92, 0]
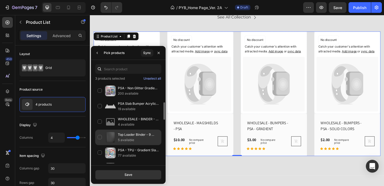
click at [100, 145] on div "Top Loader Binder - 9 Pocket - Holds 288 Toploaders 5 available" at bounding box center [128, 152] width 66 height 15
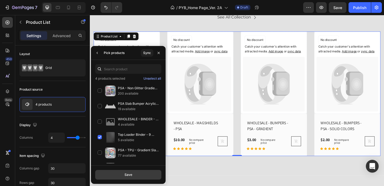
click at [130, 171] on button "Save" at bounding box center [128, 175] width 66 height 10
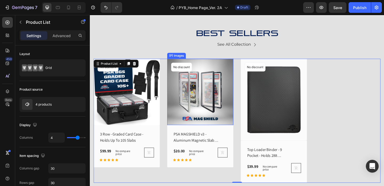
scroll to position [273, 0]
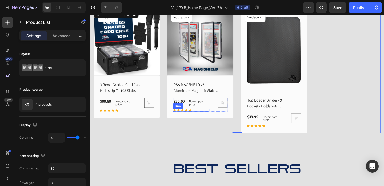
click at [140, 117] on div "Icon Icon Icon Icon Icon Row" at bounding box center [120, 118] width 40 height 3
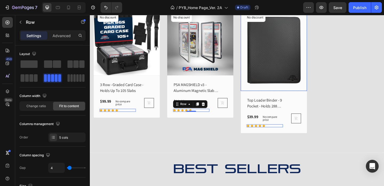
click at [298, 56] on img at bounding box center [290, 53] width 72 height 89
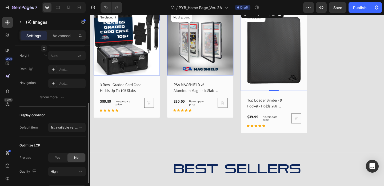
scroll to position [145, 0]
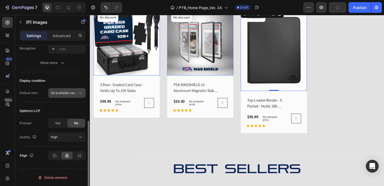
click at [70, 92] on span "1st available variant" at bounding box center [66, 93] width 30 height 4
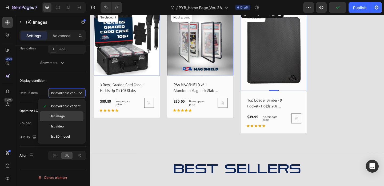
click at [68, 121] on div "1st image" at bounding box center [62, 126] width 44 height 10
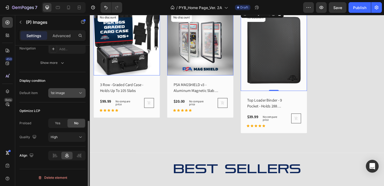
click at [69, 94] on div "1st image" at bounding box center [64, 92] width 27 height 5
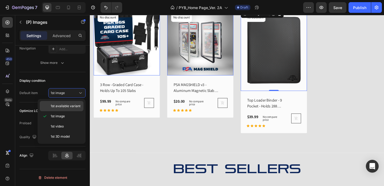
click at [67, 106] on span "1st available variant" at bounding box center [66, 106] width 30 height 5
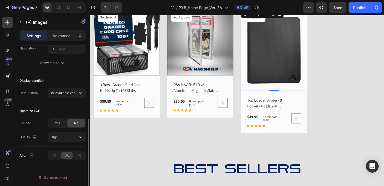
scroll to position [127, 0]
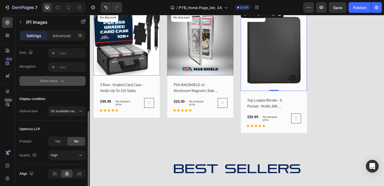
click at [55, 79] on div "Show more" at bounding box center [52, 80] width 25 height 5
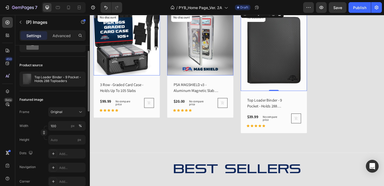
scroll to position [0, 0]
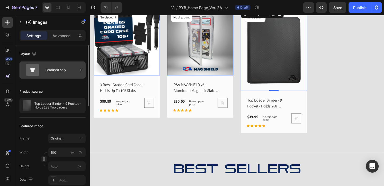
click at [84, 69] on div "Featured only" at bounding box center [52, 69] width 66 height 17
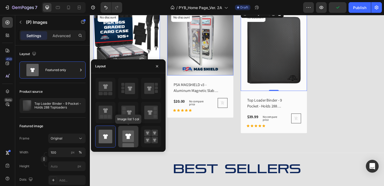
click at [128, 141] on rect at bounding box center [128, 135] width 11 height 11
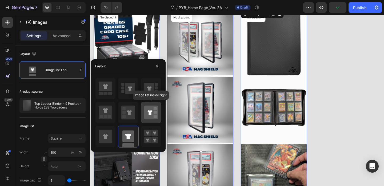
click at [151, 109] on icon at bounding box center [151, 112] width 14 height 14
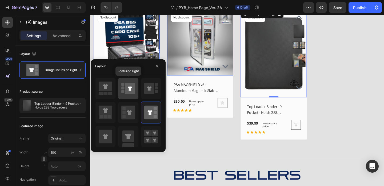
click at [128, 91] on icon at bounding box center [130, 88] width 10 height 11
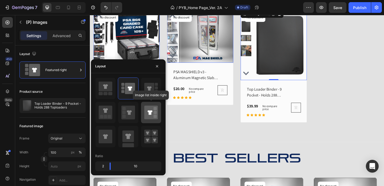
click at [153, 115] on icon at bounding box center [151, 112] width 14 height 14
type input "20"
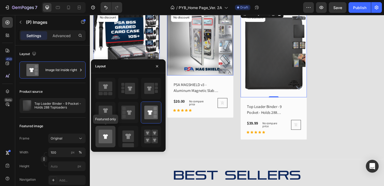
click at [108, 136] on icon at bounding box center [106, 136] width 14 height 14
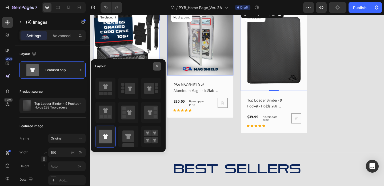
click at [159, 66] on icon "button" at bounding box center [157, 66] width 4 height 4
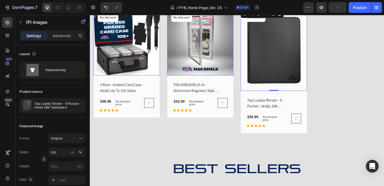
click at [165, 70] on img at bounding box center [130, 45] width 72 height 72
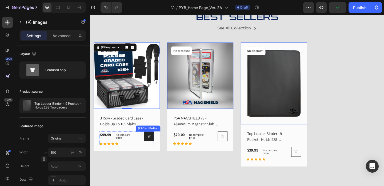
scroll to position [227, 0]
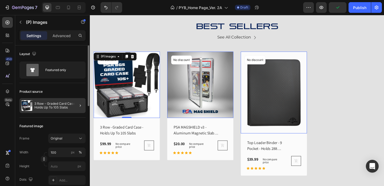
click at [64, 110] on div "3 Row - Graded Card Case - Holds Up To 105 Slabs" at bounding box center [52, 105] width 66 height 15
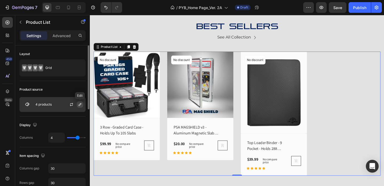
click at [80, 104] on icon "button" at bounding box center [80, 104] width 4 height 4
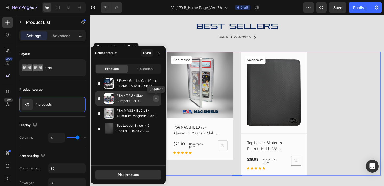
click at [156, 98] on icon "button" at bounding box center [156, 98] width 2 height 2
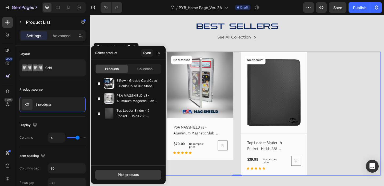
click at [141, 173] on button "Pick products" at bounding box center [128, 175] width 66 height 10
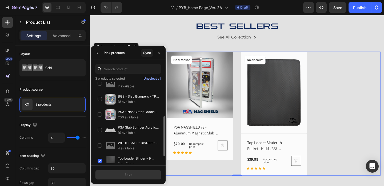
scroll to position [69, 0]
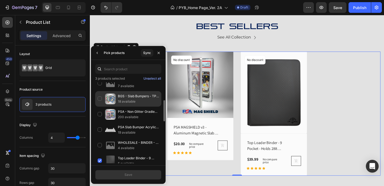
click at [99, 106] on div "BGS - Slab Bumpers - TPU - 1PK 18 available" at bounding box center [128, 113] width 66 height 15
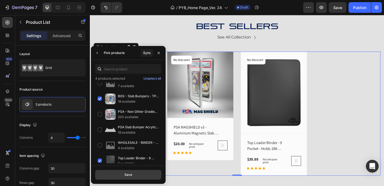
click at [133, 174] on button "Save" at bounding box center [128, 175] width 66 height 10
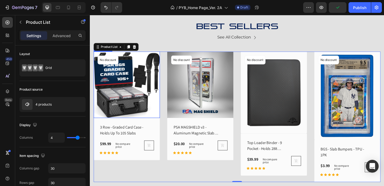
click at [133, 93] on img at bounding box center [130, 91] width 72 height 72
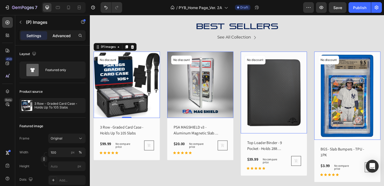
click at [59, 34] on p "Advanced" at bounding box center [62, 36] width 18 height 6
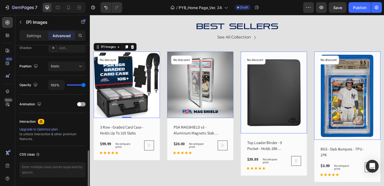
scroll to position [200, 0]
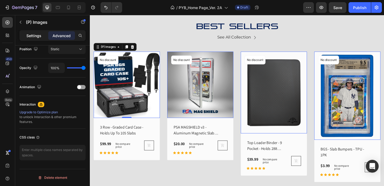
click at [34, 36] on p "Settings" at bounding box center [33, 36] width 15 height 6
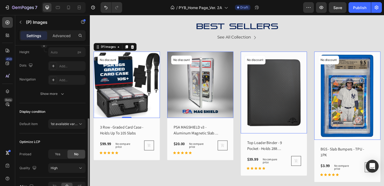
scroll to position [114, 0]
click at [50, 94] on div "Show more" at bounding box center [52, 93] width 25 height 5
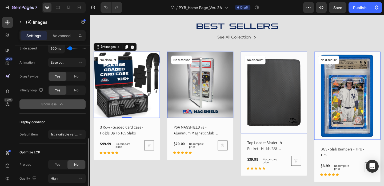
scroll to position [215, 0]
